Goal: Task Accomplishment & Management: Use online tool/utility

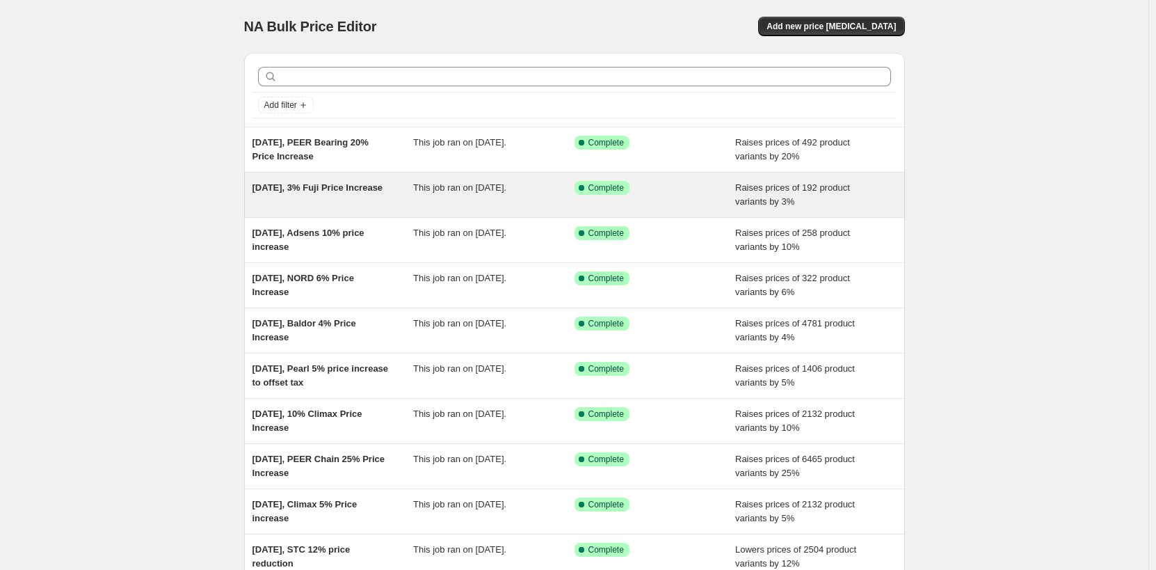
click at [358, 198] on div "Sep 20, 2025, 3% Fuji Price Increase" at bounding box center [332, 195] width 161 height 28
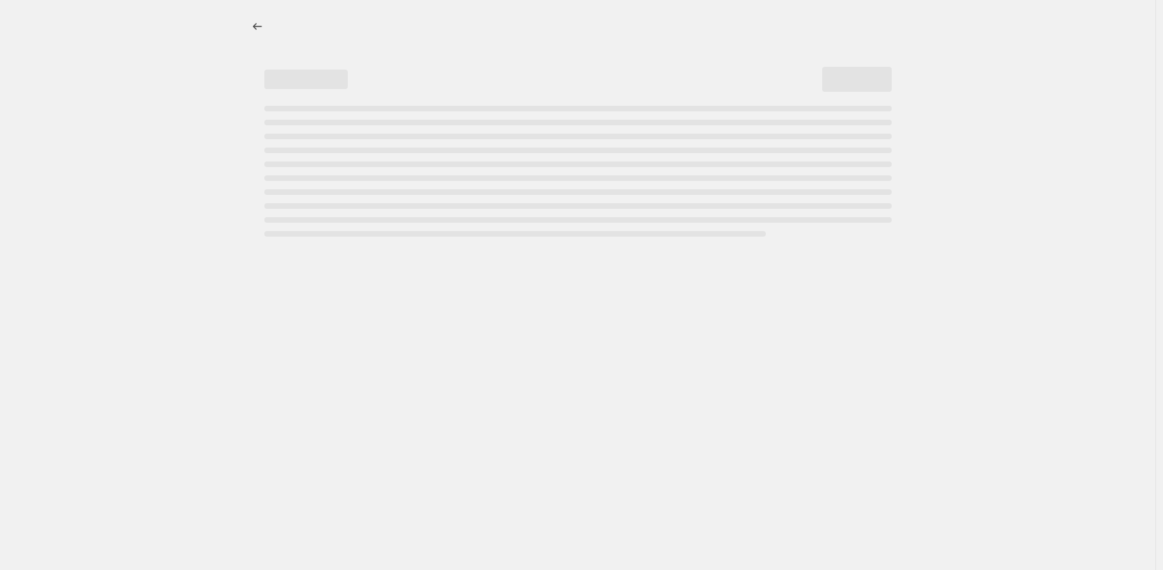
select select "percentage"
select select "remove"
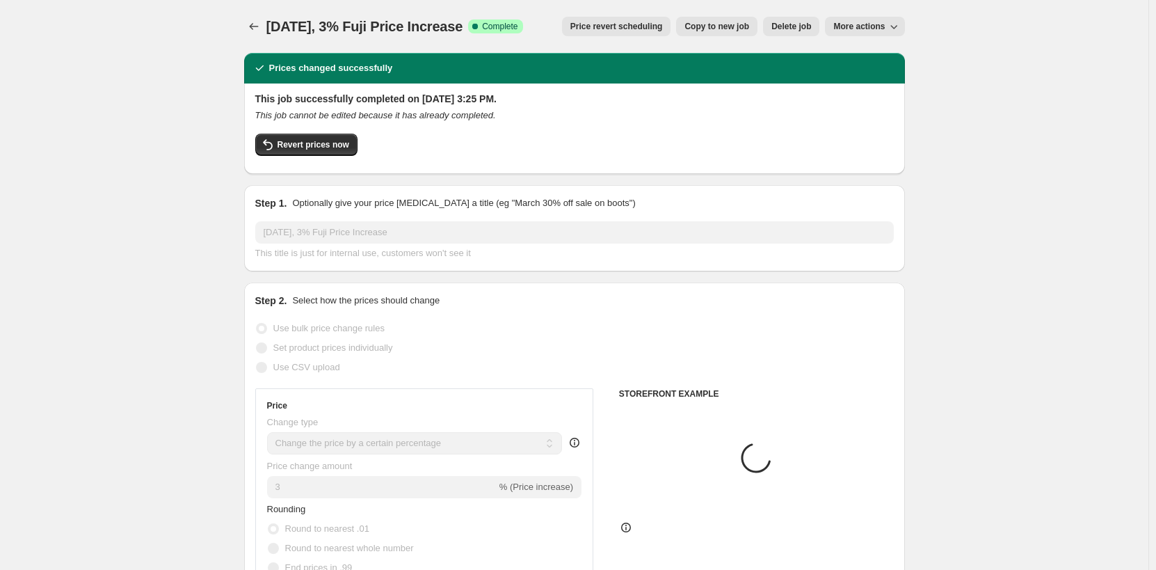
select select "vendor"
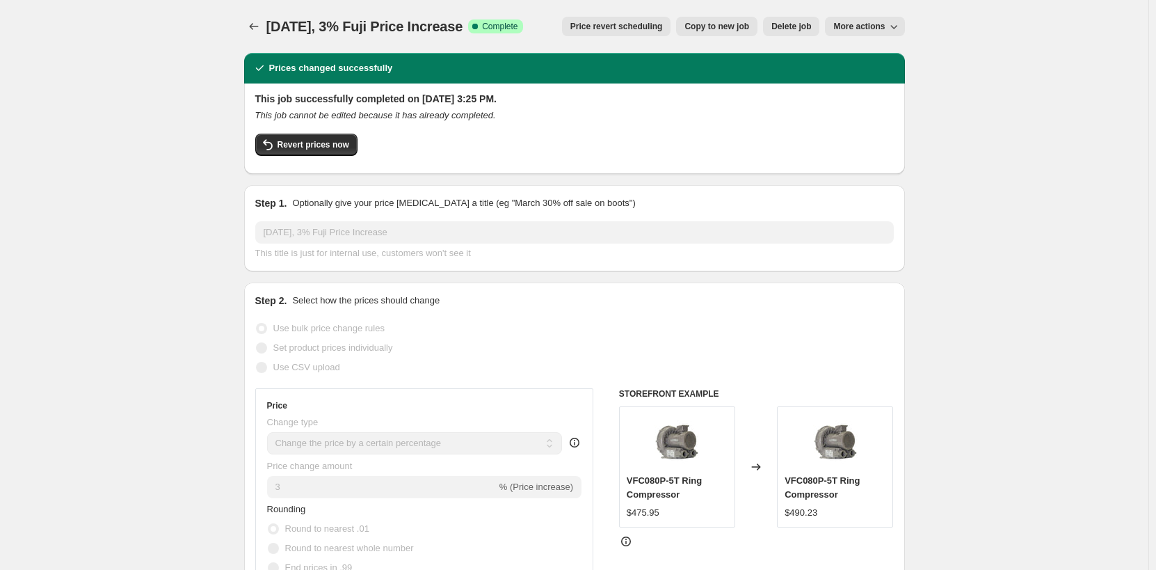
click at [873, 31] on span "More actions" at bounding box center [858, 26] width 51 height 11
click at [723, 27] on span "Copy to new job" at bounding box center [716, 26] width 65 height 11
select select "percentage"
select select "remove"
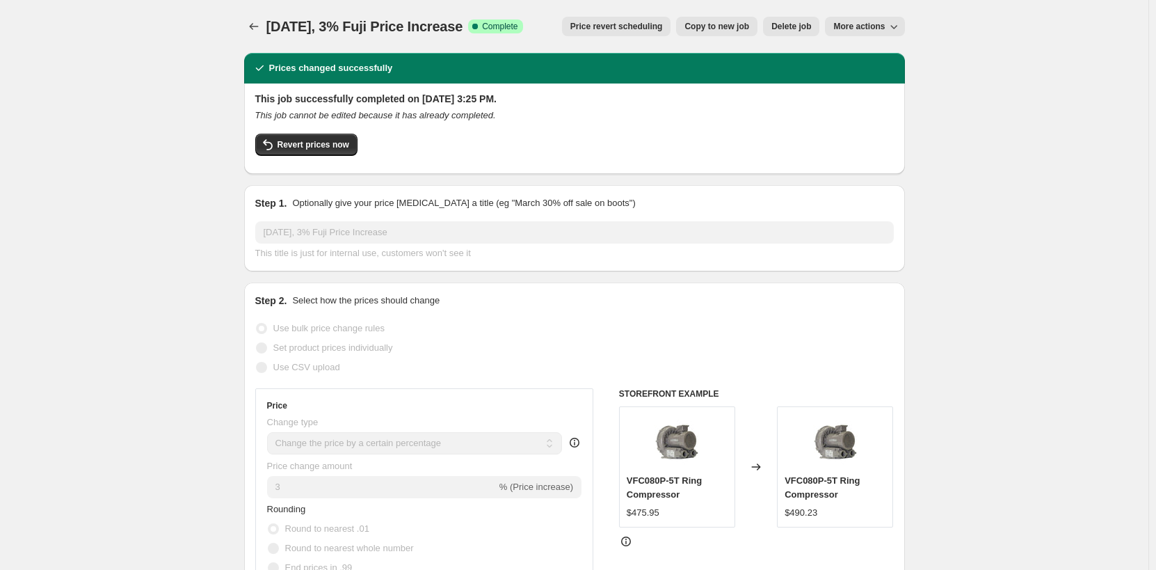
select select "vendor"
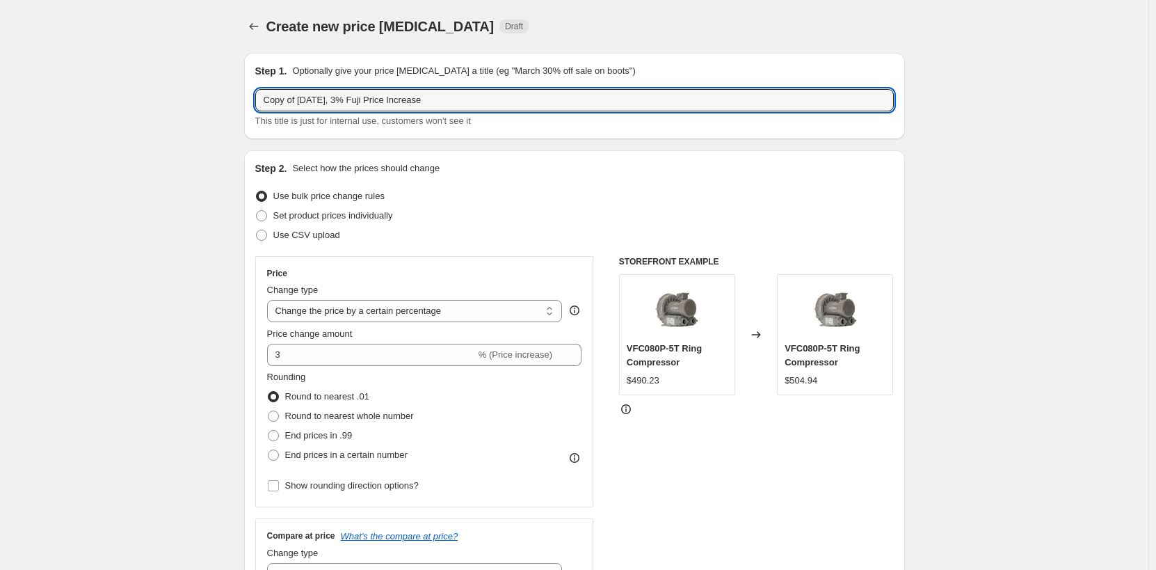
drag, startPoint x: 350, startPoint y: 100, endPoint x: 244, endPoint y: 98, distance: 105.7
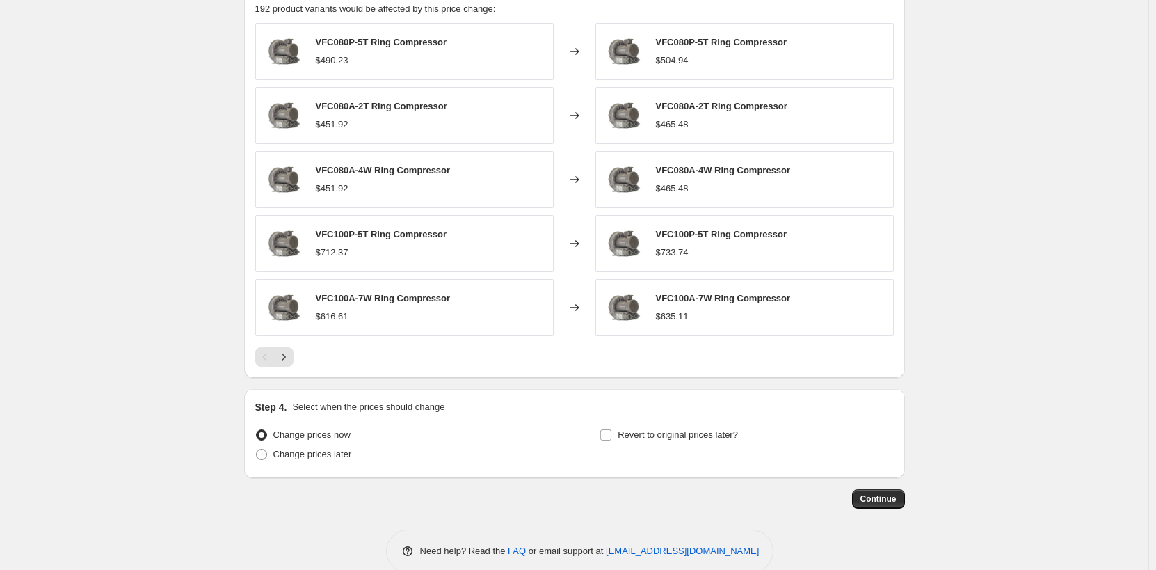
scroll to position [978, 0]
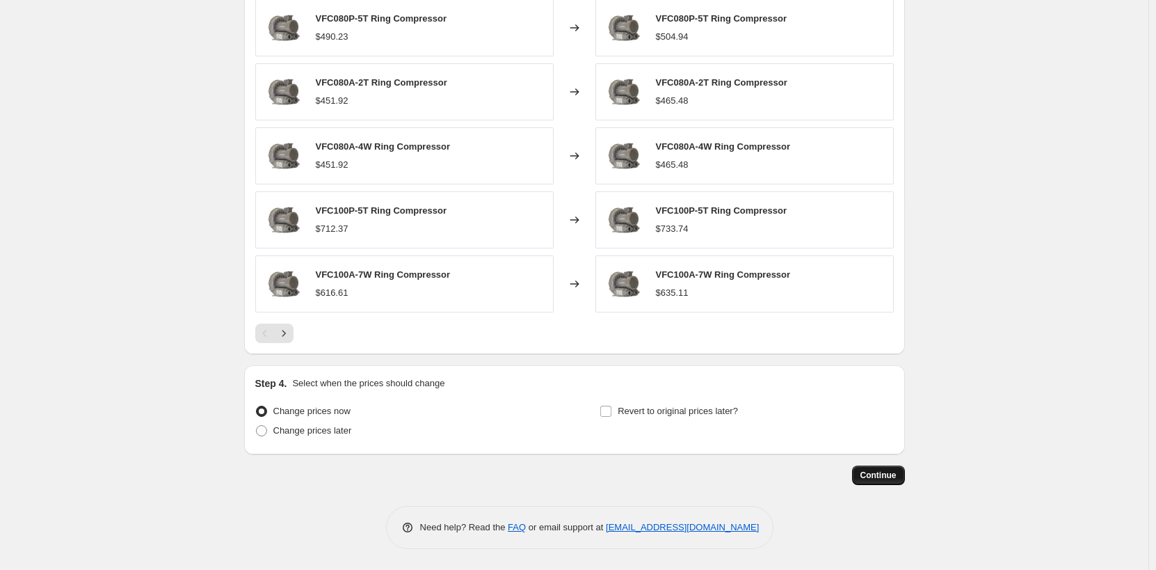
type input "Oct 8 2025, 3% Fuji Price Increase"
click at [872, 476] on span "Continue" at bounding box center [878, 474] width 36 height 11
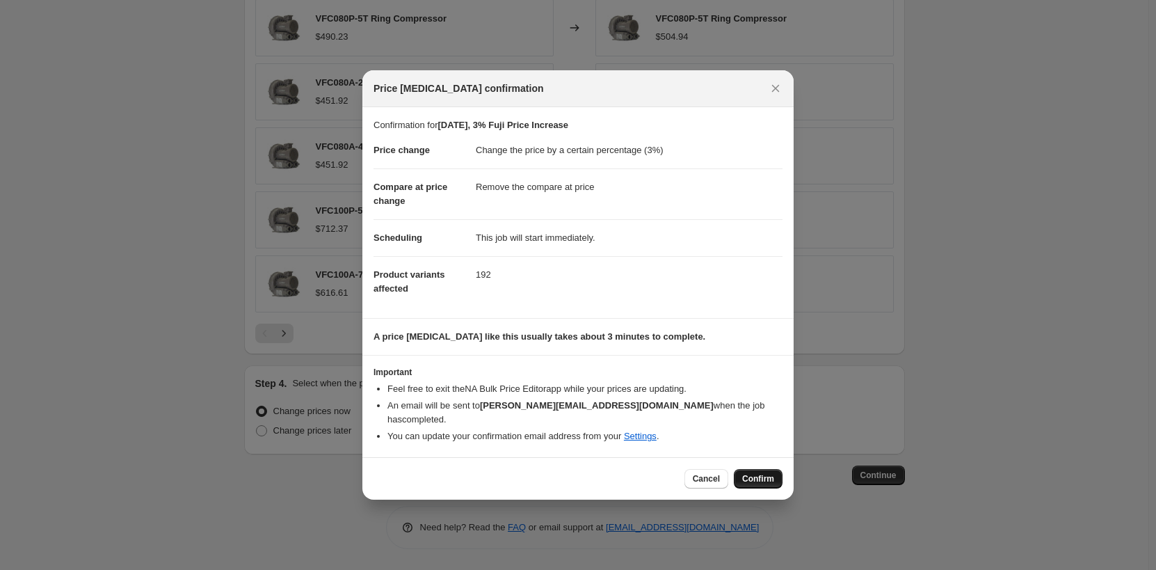
click at [769, 475] on span "Confirm" at bounding box center [758, 478] width 32 height 11
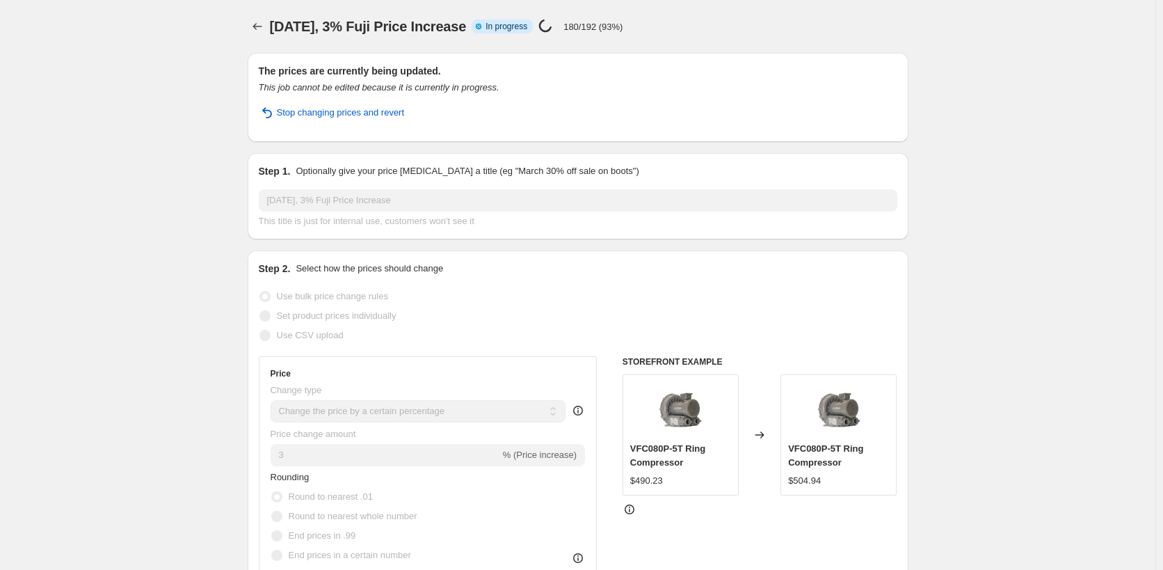
select select "percentage"
select select "remove"
select select "vendor"
